Goal: Task Accomplishment & Management: Manage account settings

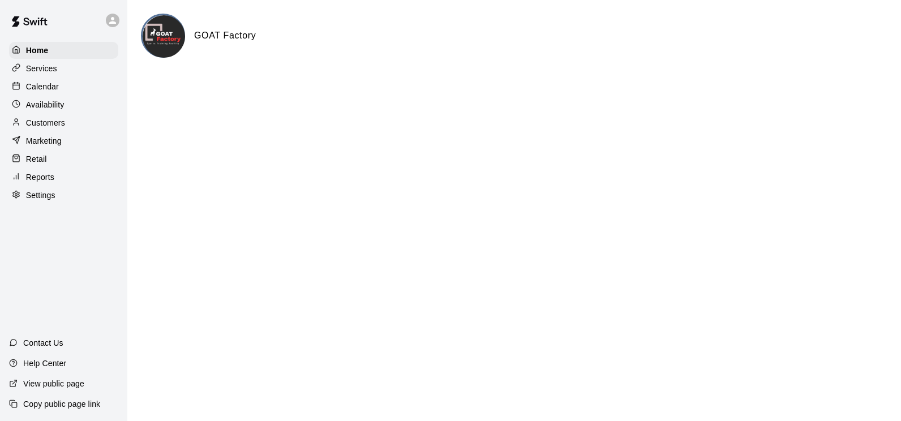
click at [37, 84] on p "Calendar" at bounding box center [42, 86] width 33 height 11
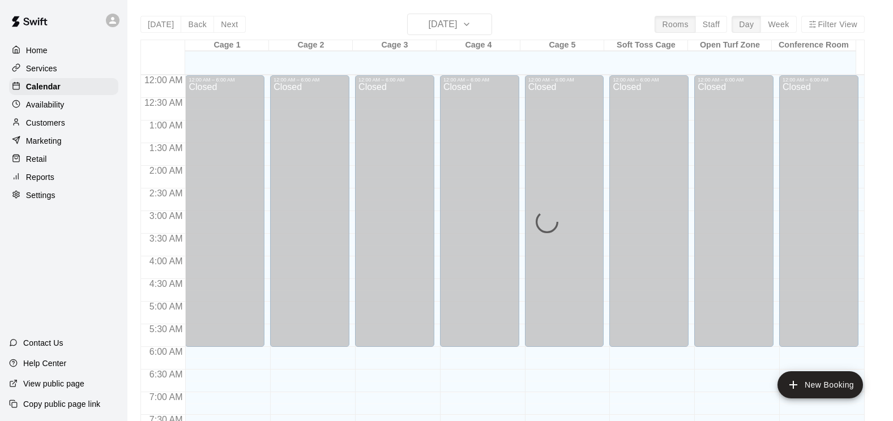
scroll to position [658, 0]
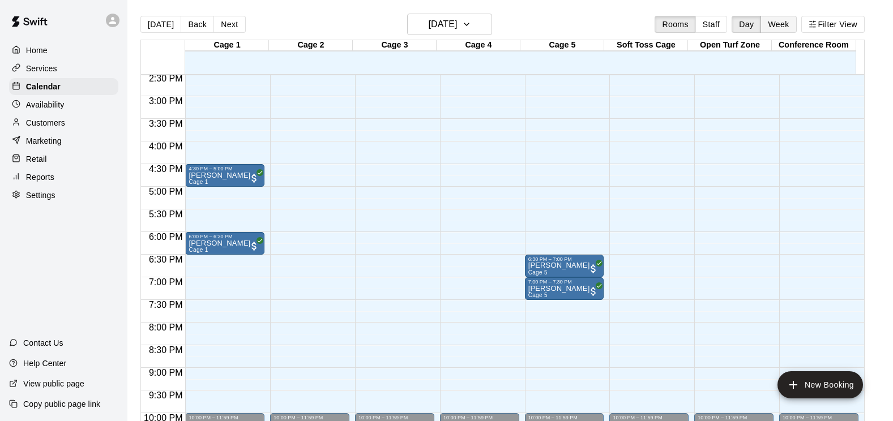
click at [786, 24] on button "Week" at bounding box center [778, 24] width 36 height 17
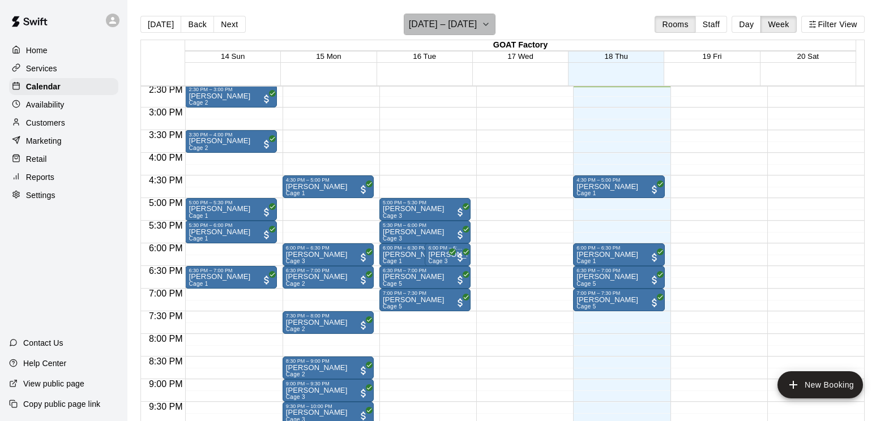
click at [490, 25] on icon "button" at bounding box center [485, 25] width 9 height 14
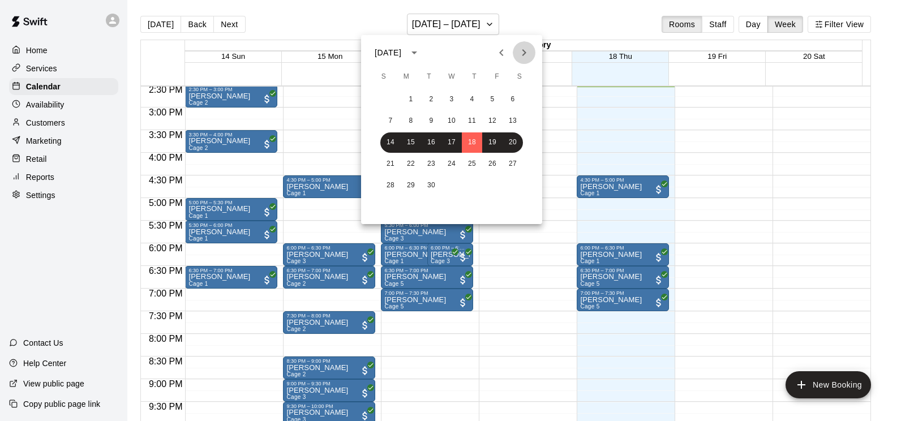
click at [524, 49] on icon "Next month" at bounding box center [524, 53] width 14 height 14
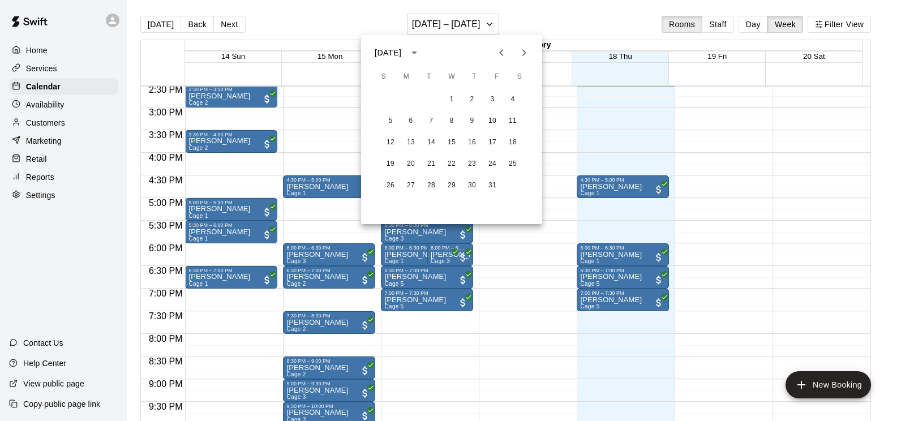
click at [524, 49] on icon "Next month" at bounding box center [524, 53] width 14 height 14
click at [470, 100] on button "1" at bounding box center [472, 99] width 20 height 20
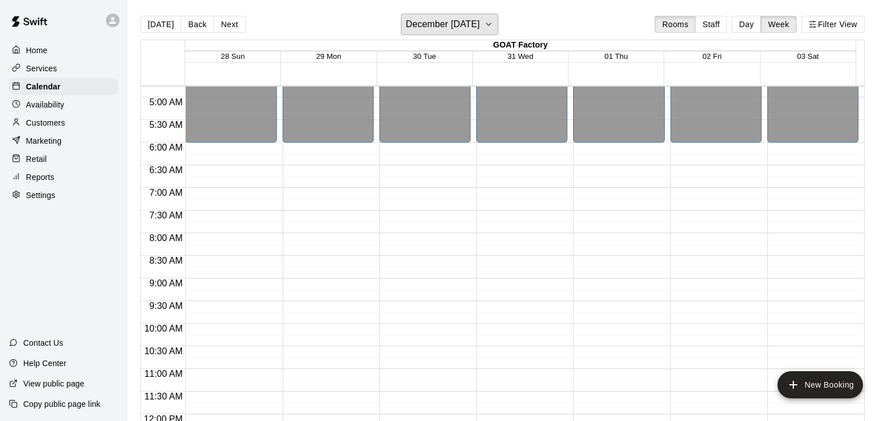
scroll to position [396, 0]
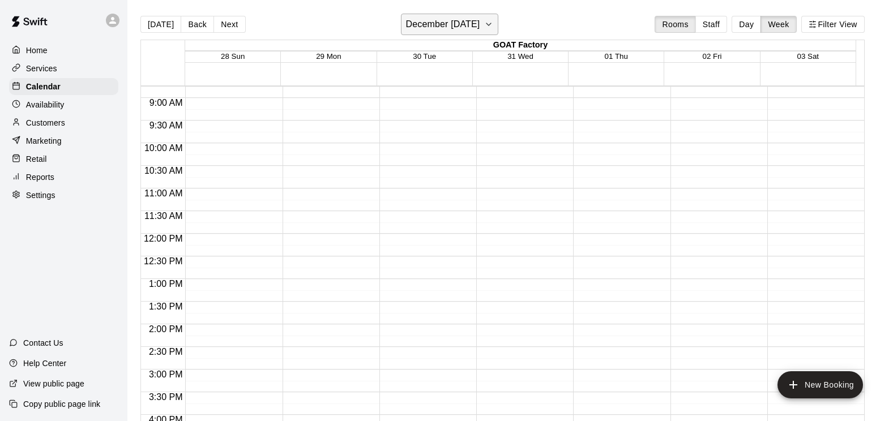
click at [493, 26] on icon "button" at bounding box center [488, 25] width 9 height 14
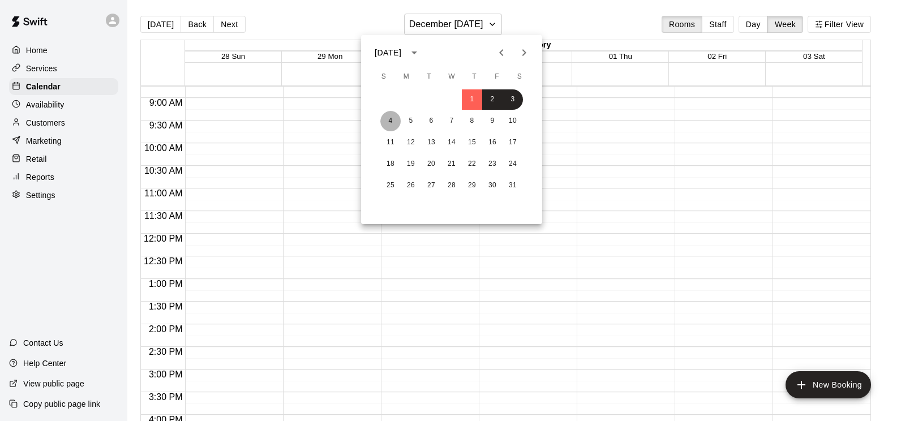
click at [392, 121] on button "4" at bounding box center [390, 121] width 20 height 20
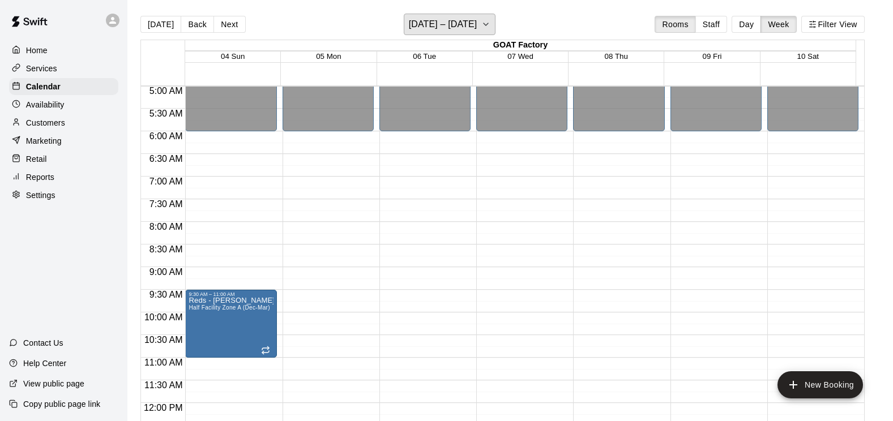
scroll to position [226, 0]
click at [488, 23] on icon "button" at bounding box center [485, 25] width 9 height 14
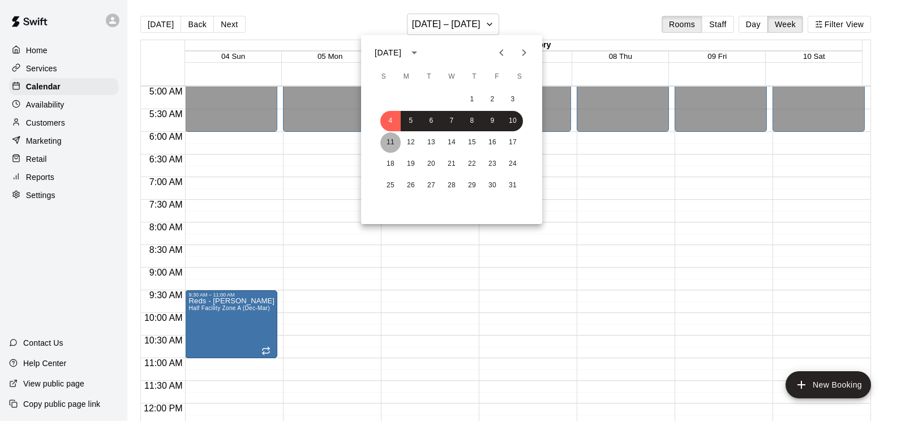
click at [393, 144] on button "11" at bounding box center [390, 142] width 20 height 20
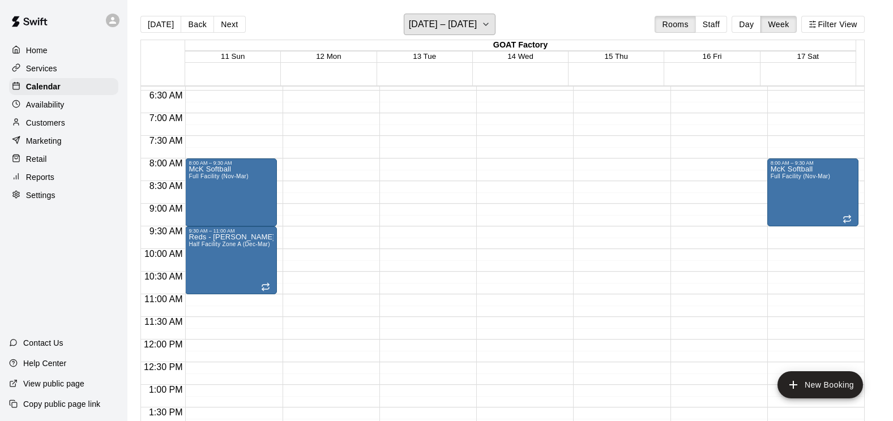
scroll to position [396, 0]
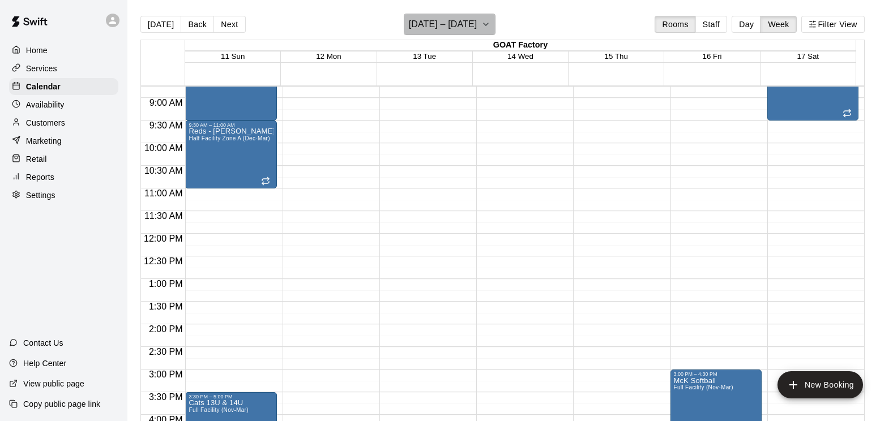
click at [484, 22] on icon "button" at bounding box center [485, 25] width 9 height 14
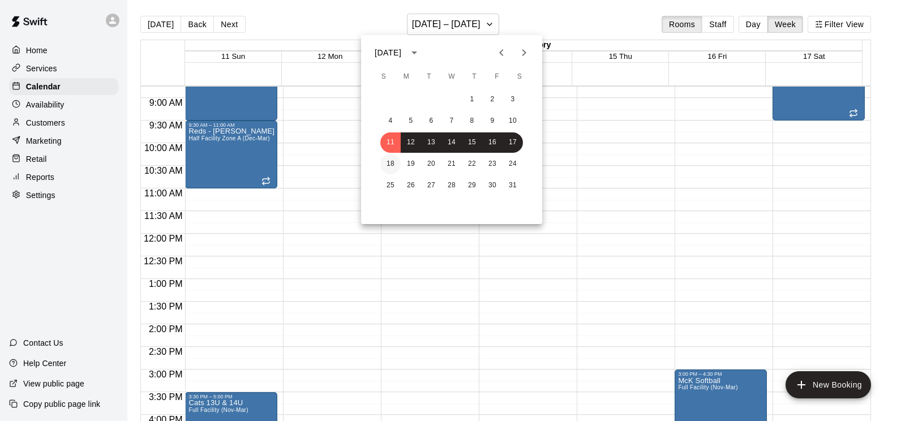
click at [389, 166] on button "18" at bounding box center [390, 164] width 20 height 20
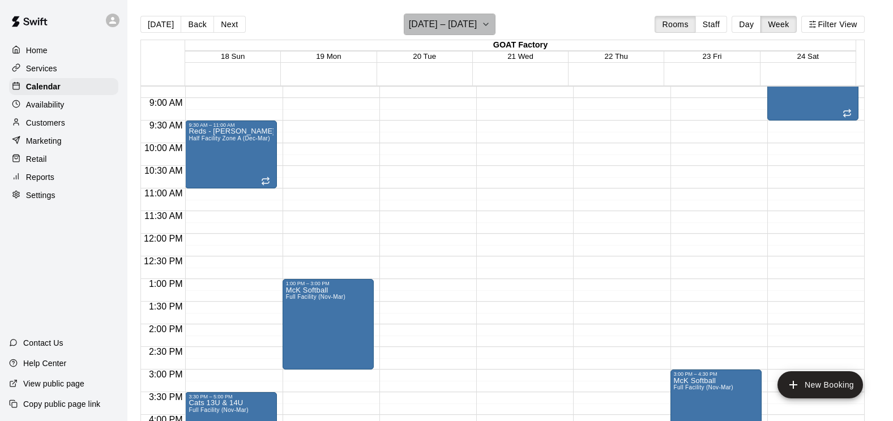
click at [486, 22] on icon "button" at bounding box center [485, 25] width 9 height 14
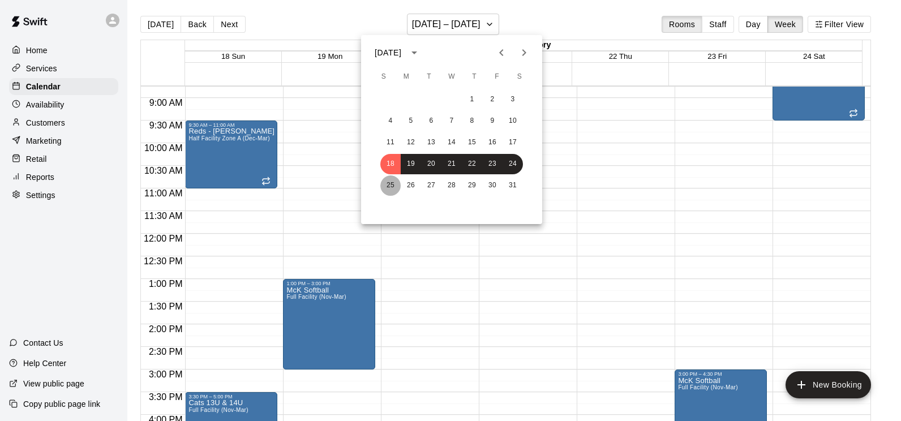
click at [389, 183] on button "25" at bounding box center [390, 185] width 20 height 20
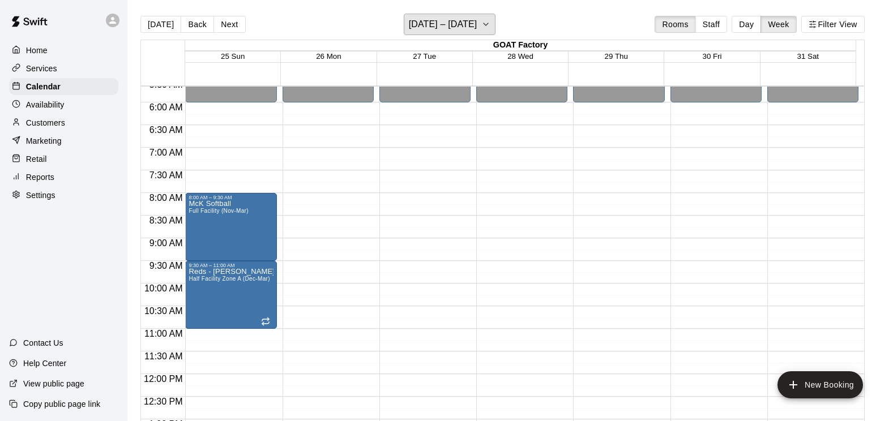
scroll to position [226, 0]
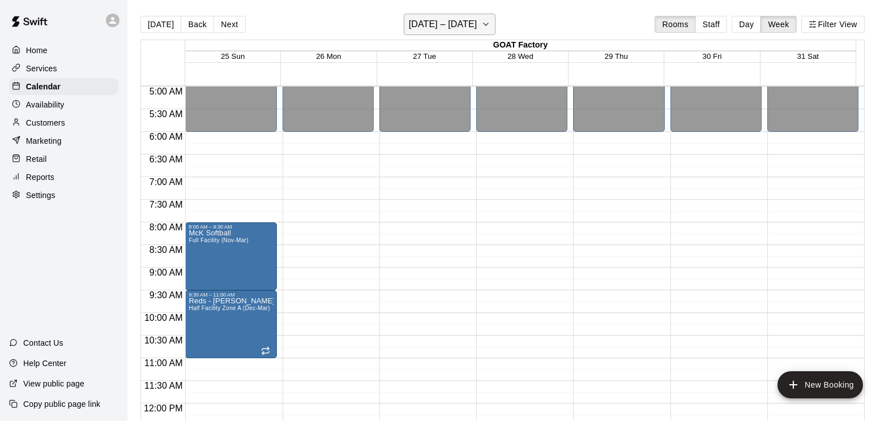
click at [490, 21] on icon "button" at bounding box center [485, 25] width 9 height 14
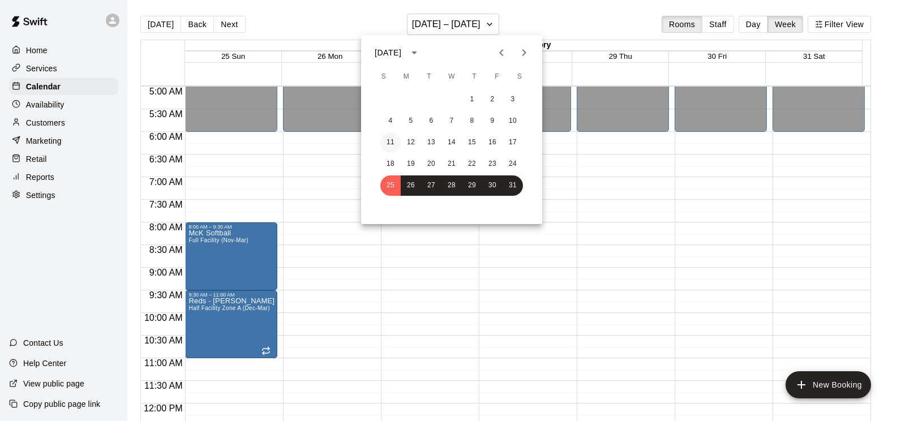
click at [393, 141] on button "11" at bounding box center [390, 142] width 20 height 20
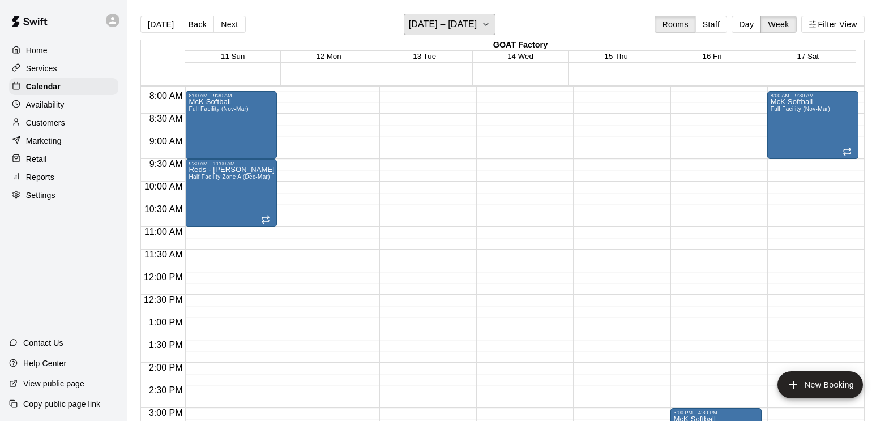
scroll to position [340, 0]
